Goal: Information Seeking & Learning: Learn about a topic

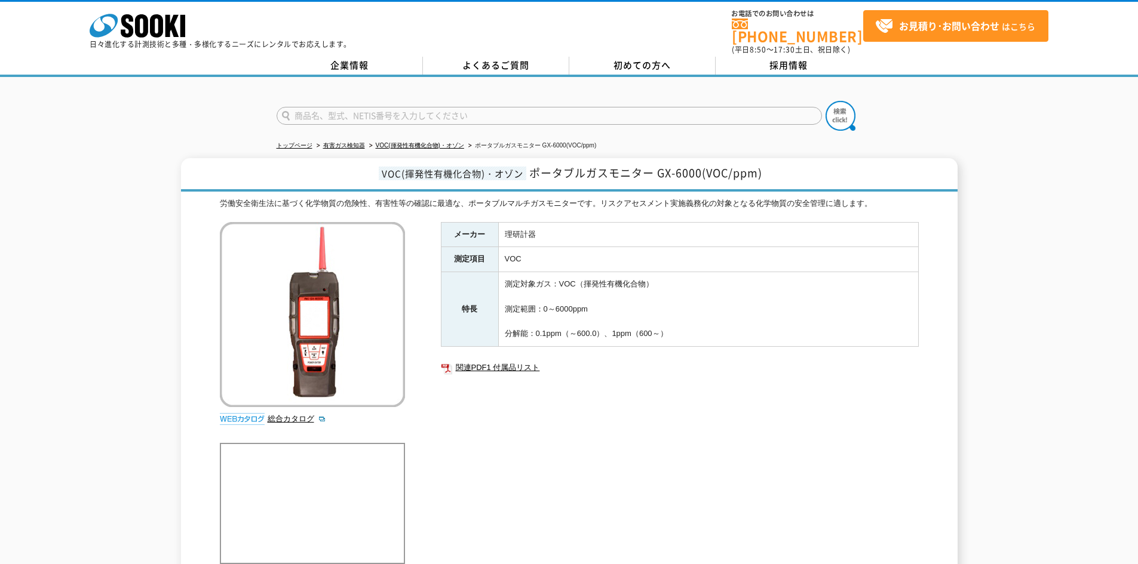
click at [750, 253] on td "VOC" at bounding box center [708, 259] width 420 height 25
click at [679, 278] on td "測定対象ガス：VOC（揮発性有機化合物） 測定範囲：0～6000ppm 分解能：0.1ppm（～600.0）、1ppm（600～）" at bounding box center [708, 309] width 420 height 75
click at [566, 249] on td "VOC" at bounding box center [708, 259] width 420 height 25
click at [552, 223] on td "理研計器" at bounding box center [708, 234] width 420 height 25
click at [544, 247] on td "VOC" at bounding box center [708, 259] width 420 height 25
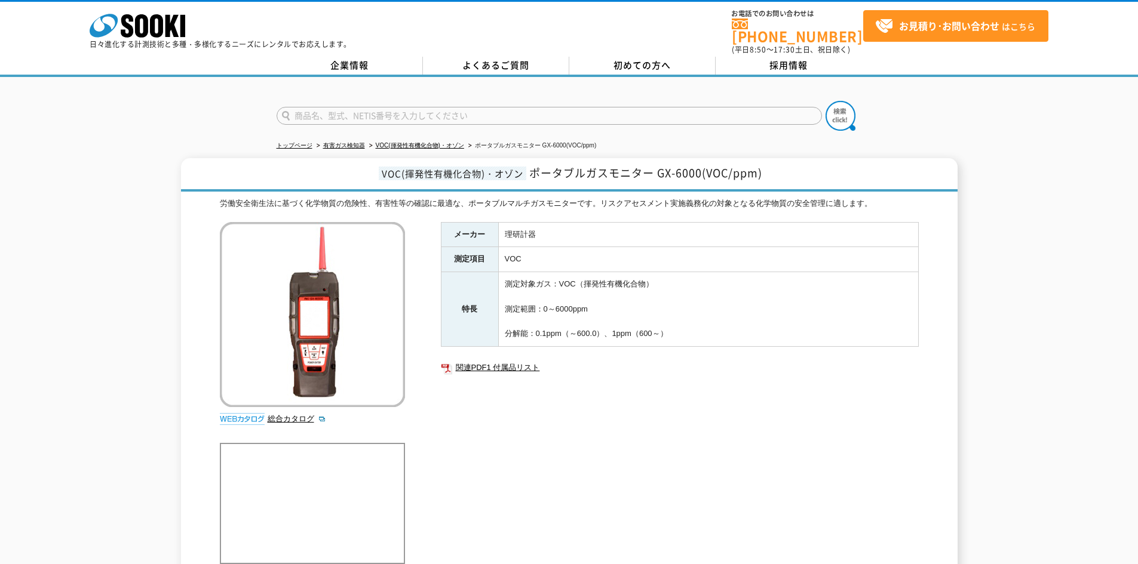
click at [548, 222] on td "理研計器" at bounding box center [708, 234] width 420 height 25
click at [536, 249] on td "VOC" at bounding box center [708, 259] width 420 height 25
click at [548, 226] on td "理研計器" at bounding box center [708, 234] width 420 height 25
click at [544, 252] on td "VOC" at bounding box center [708, 259] width 420 height 25
click at [552, 228] on td "理研計器" at bounding box center [708, 234] width 420 height 25
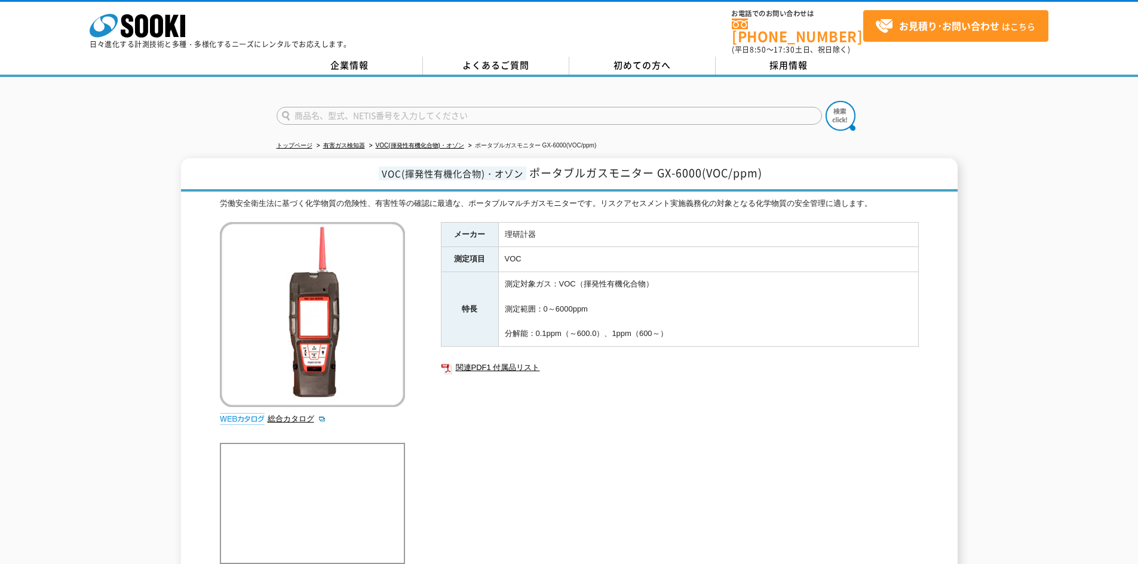
click at [548, 252] on td "VOC" at bounding box center [708, 259] width 420 height 25
click at [552, 227] on td "理研計器" at bounding box center [708, 234] width 420 height 25
